Goal: Transaction & Acquisition: Purchase product/service

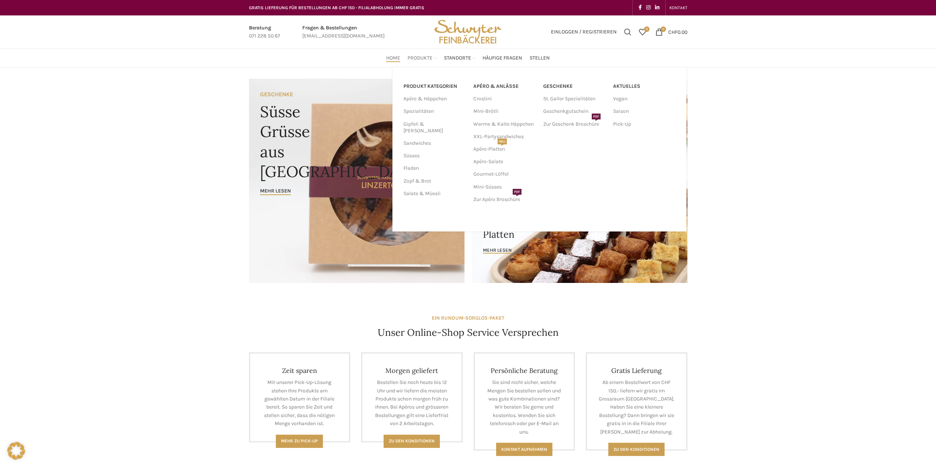
click at [424, 57] on span "Produkte" at bounding box center [419, 58] width 25 height 7
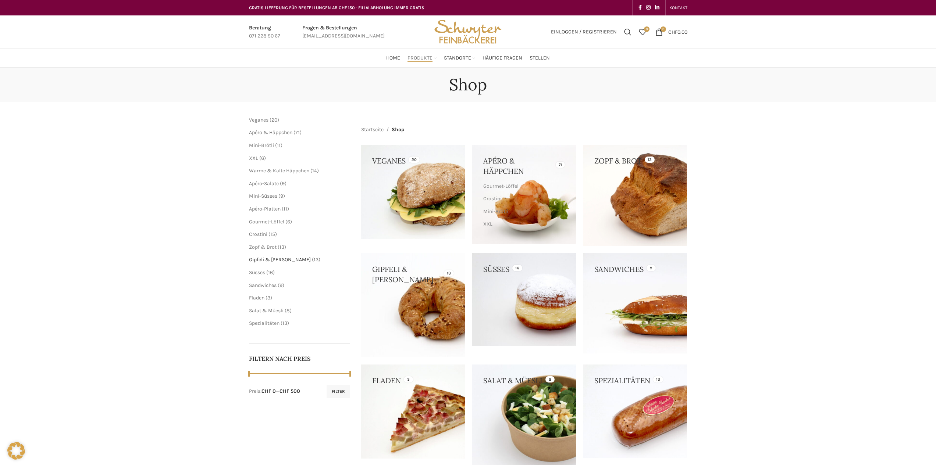
click at [264, 260] on span "Gipfeli & [PERSON_NAME]" at bounding box center [280, 260] width 62 height 6
click at [428, 311] on link at bounding box center [413, 305] width 104 height 104
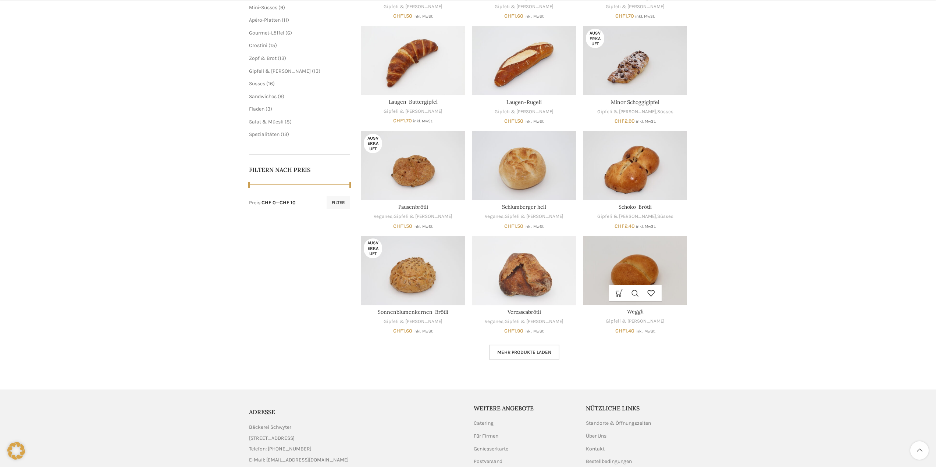
scroll to position [221, 0]
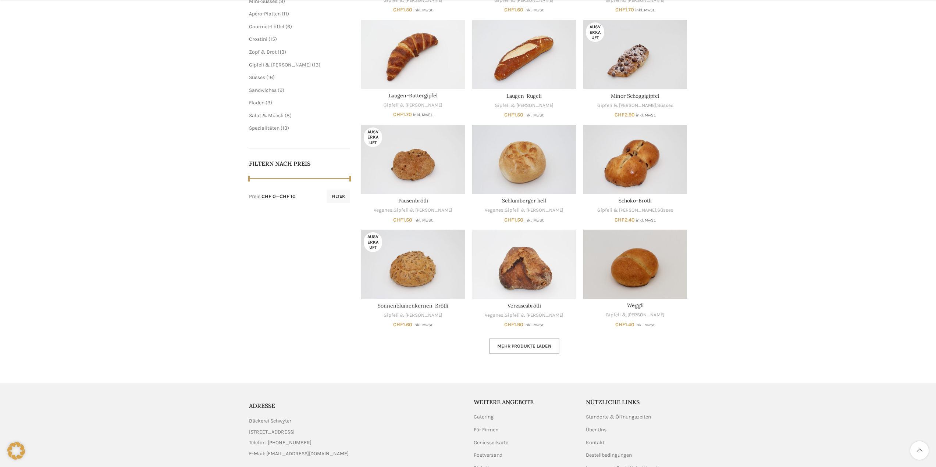
click at [539, 346] on span "Mehr Produkte laden" at bounding box center [524, 346] width 54 height 6
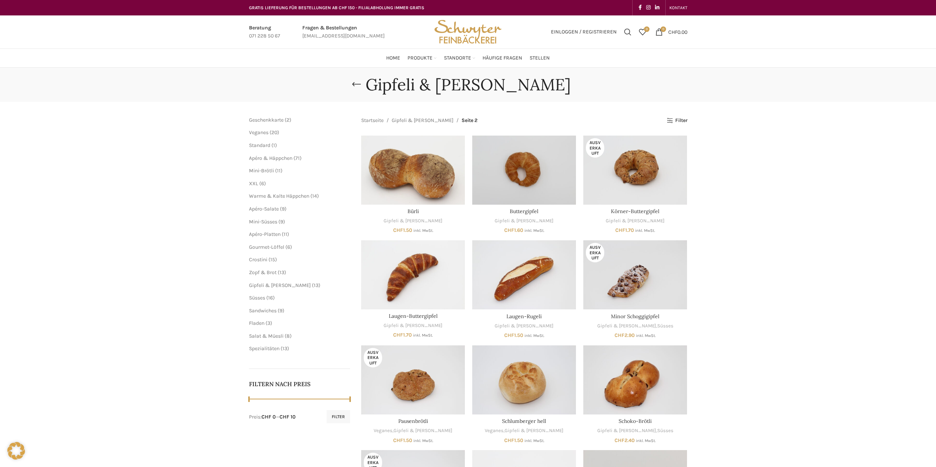
click at [311, 285] on span "13 13 Produkte" at bounding box center [316, 285] width 10 height 6
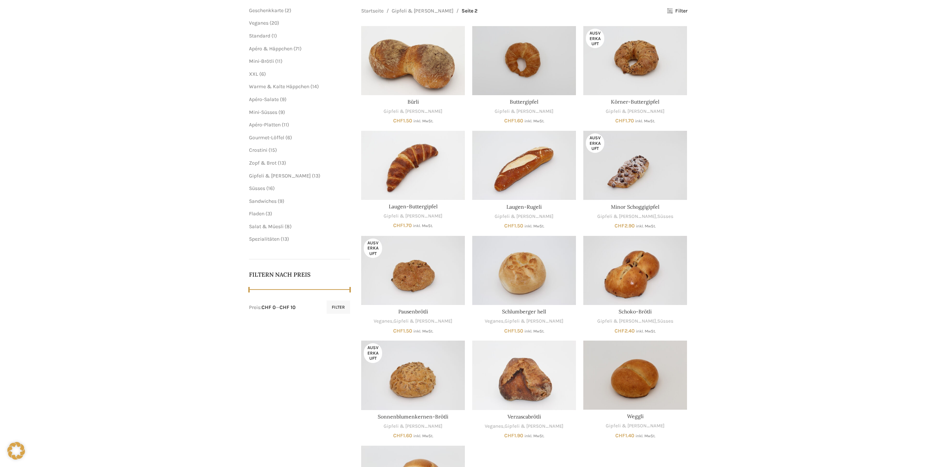
scroll to position [24, 0]
